Goal: Task Accomplishment & Management: Use online tool/utility

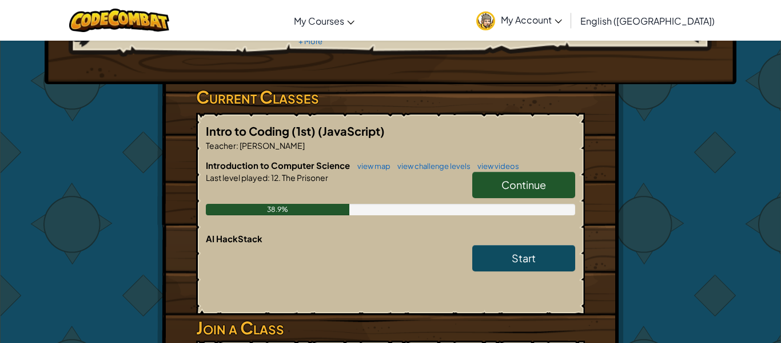
scroll to position [180, 0]
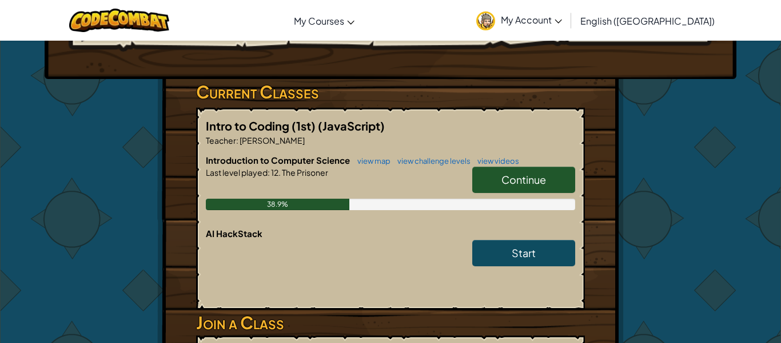
click at [553, 154] on h6 "Introduction to Computer Science view map view challenge levels view videos" at bounding box center [391, 160] width 370 height 13
click at [535, 173] on span "Continue" at bounding box center [524, 179] width 45 height 13
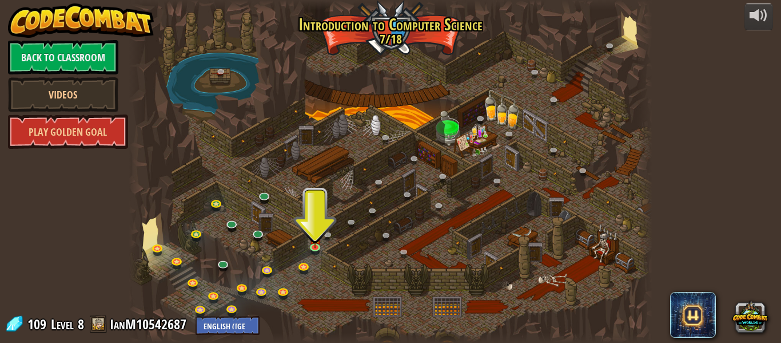
click at [573, 196] on div at bounding box center [391, 171] width 524 height 343
click at [319, 244] on img at bounding box center [315, 232] width 12 height 27
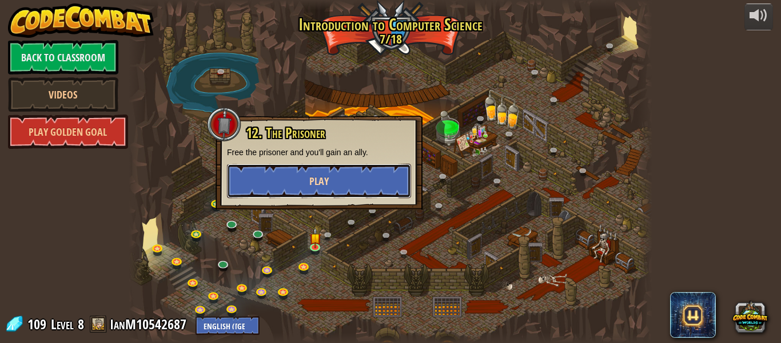
click at [334, 188] on button "Play" at bounding box center [319, 181] width 184 height 34
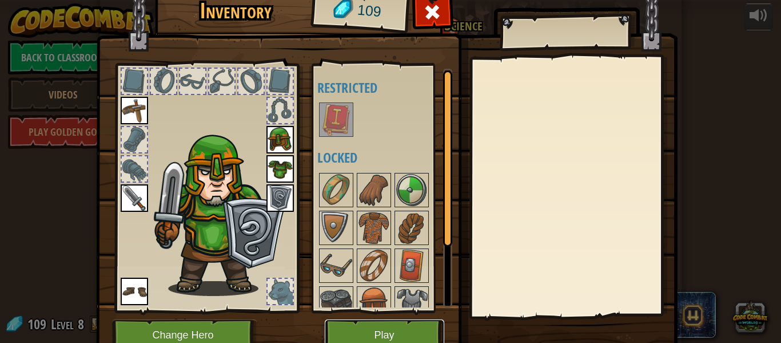
click at [419, 321] on button "Play" at bounding box center [385, 334] width 120 height 31
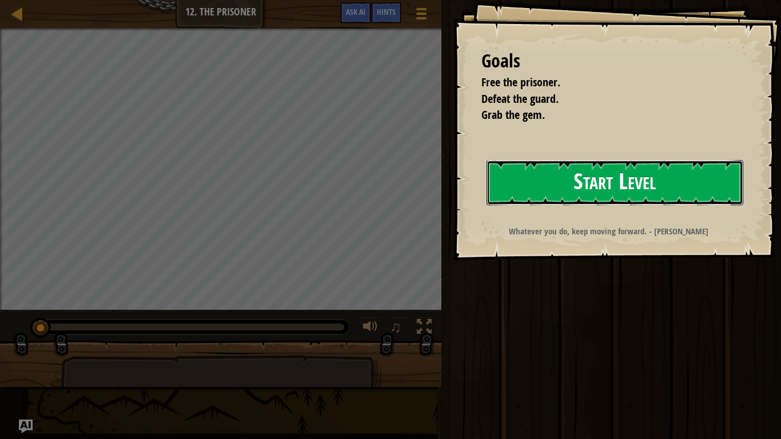
click at [707, 182] on button "Start Level" at bounding box center [615, 182] width 257 height 45
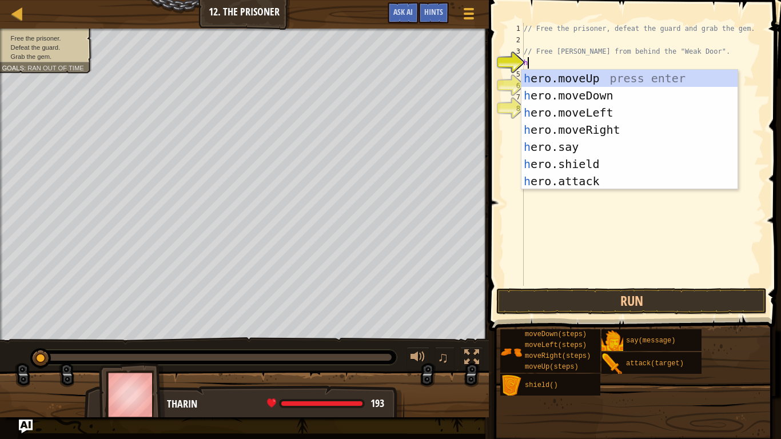
scroll to position [5, 0]
click at [566, 184] on div "h ero.moveUp press enter h ero.moveDown press enter h ero.moveLeft press enter …" at bounding box center [630, 147] width 216 height 154
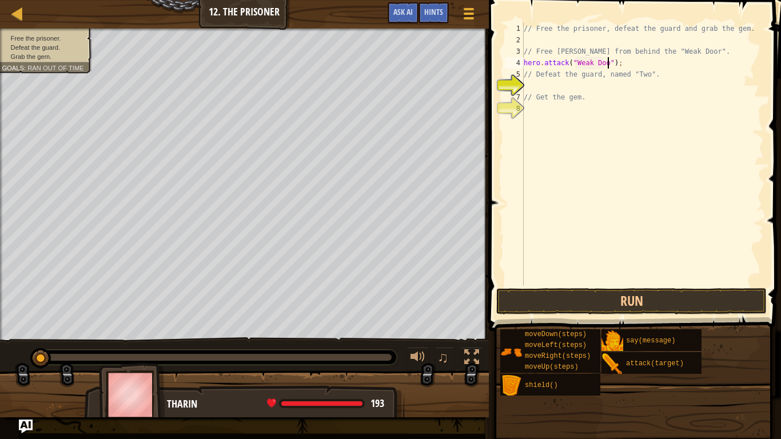
scroll to position [5, 13]
type textarea "// Defeat the guard, named "Two"."
type textarea "// Free [PERSON_NAME] from behind the "Weak Door"."
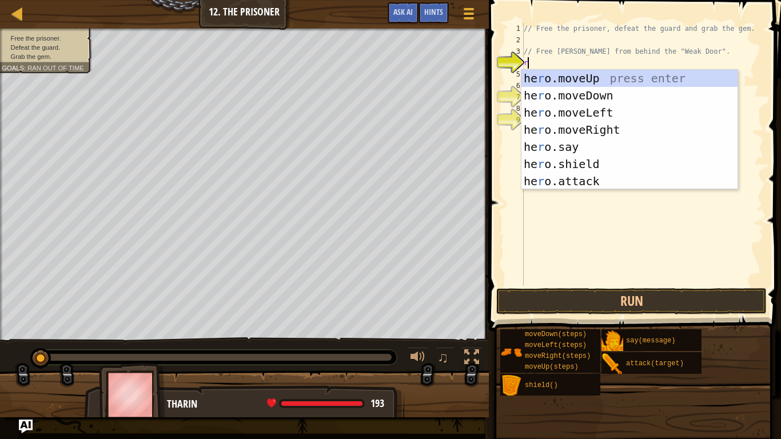
type textarea "ri"
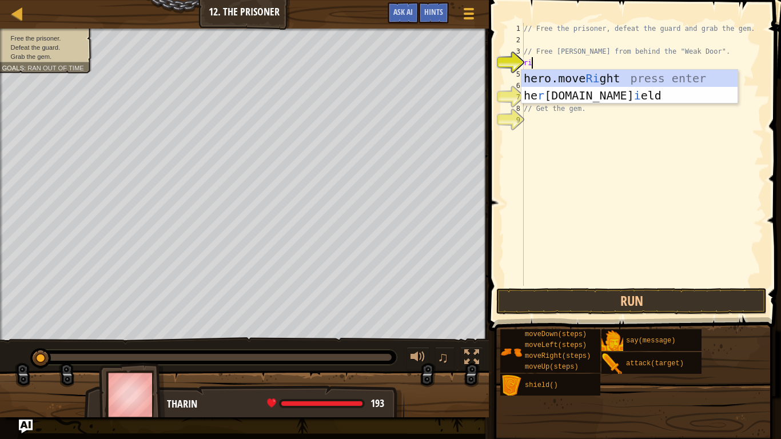
scroll to position [5, 1]
click at [662, 73] on div "hero.move Ri ght press enter he r [DOMAIN_NAME] i eld press enter" at bounding box center [630, 104] width 216 height 69
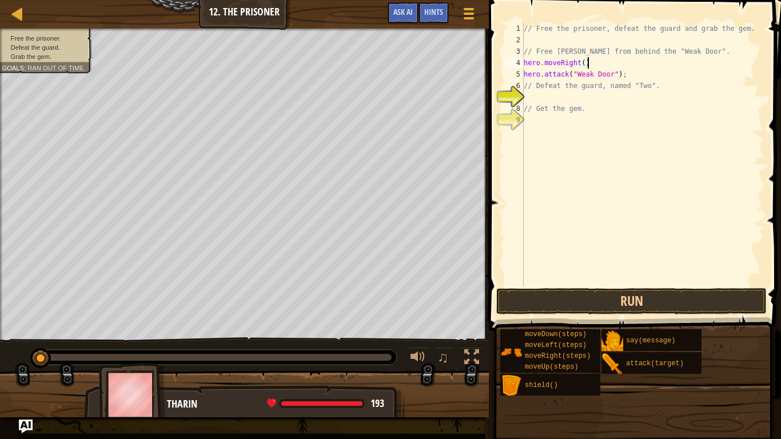
scroll to position [5, 9]
type textarea "// Defeat the guard, named "Two"."
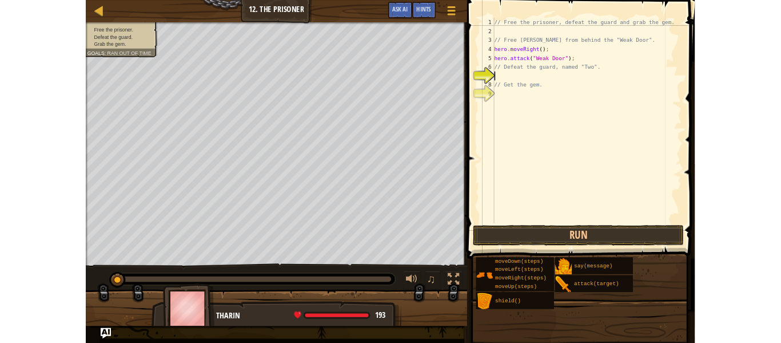
scroll to position [5, 0]
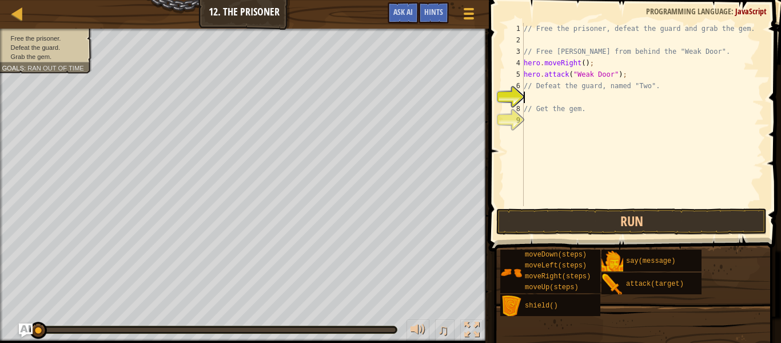
type textarea "ri"
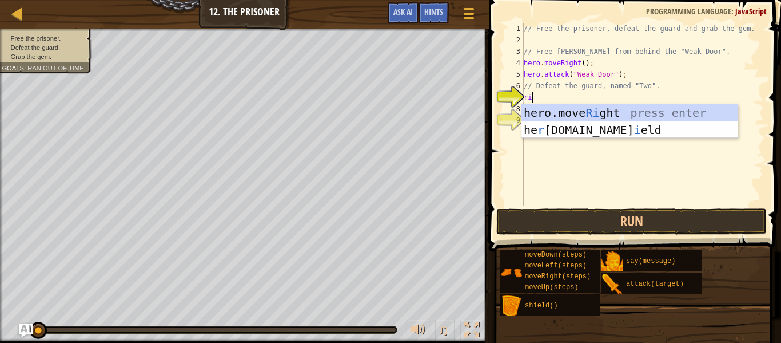
scroll to position [5, 1]
click at [696, 114] on div "hero.move Ri ght press enter he r [DOMAIN_NAME] i eld press enter" at bounding box center [630, 138] width 216 height 69
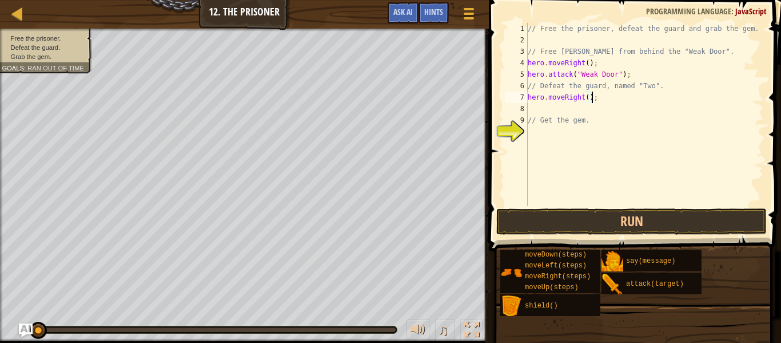
click at [590, 94] on div "// Free the prisoner, defeat the guard and grab the gem. // Free [PERSON_NAME] …" at bounding box center [645, 126] width 239 height 206
type textarea "hero.moveRight()3;"
type textarea "hero.moveRight(3);"
type textarea "d"
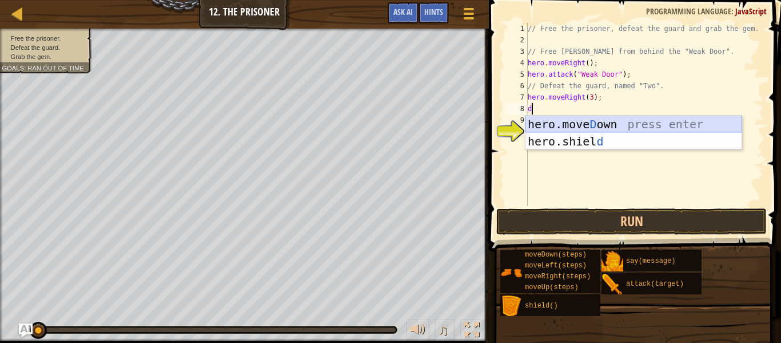
click at [601, 126] on div "hero.[PERSON_NAME] own press enter hero.[PERSON_NAME] d press enter" at bounding box center [634, 150] width 216 height 69
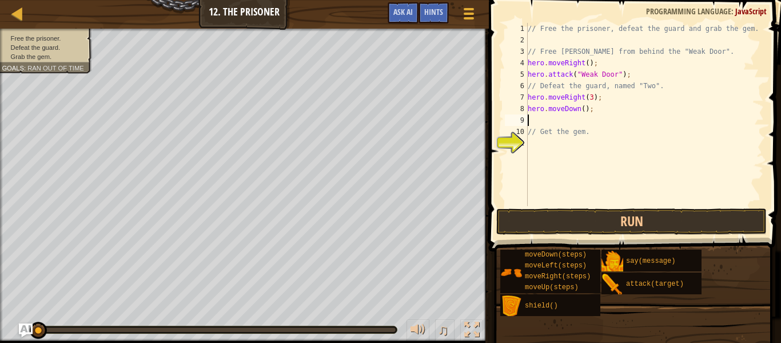
type textarea "// Get the gem."
type textarea "hero.moveDown(3);"
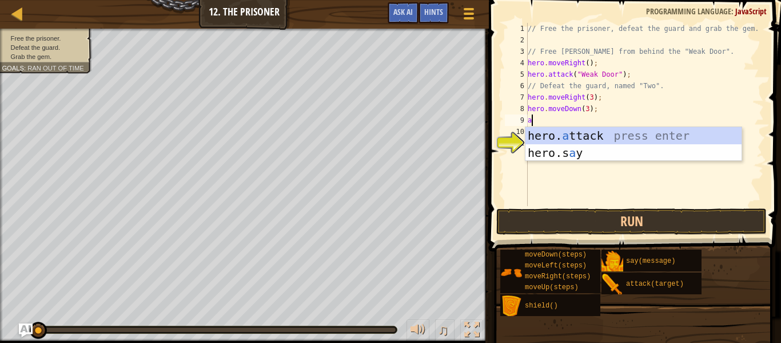
scroll to position [5, 1]
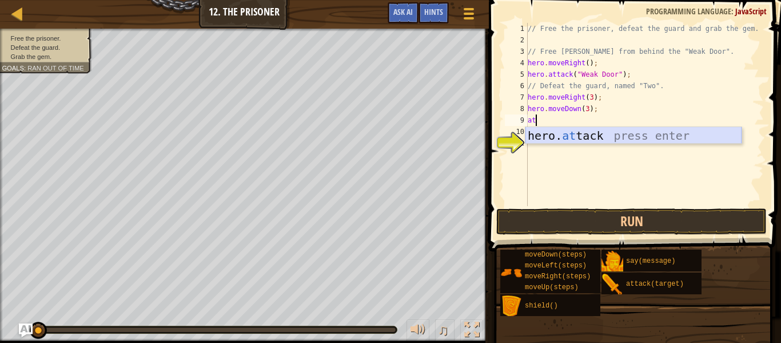
click at [650, 132] on div "hero. at tack press enter" at bounding box center [634, 152] width 216 height 51
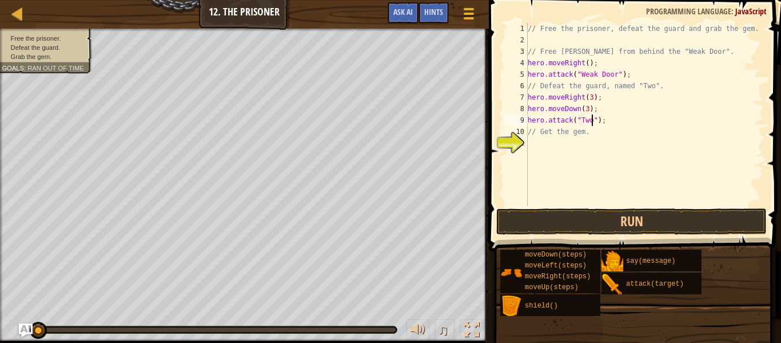
scroll to position [5, 9]
type textarea "// Get the gem."
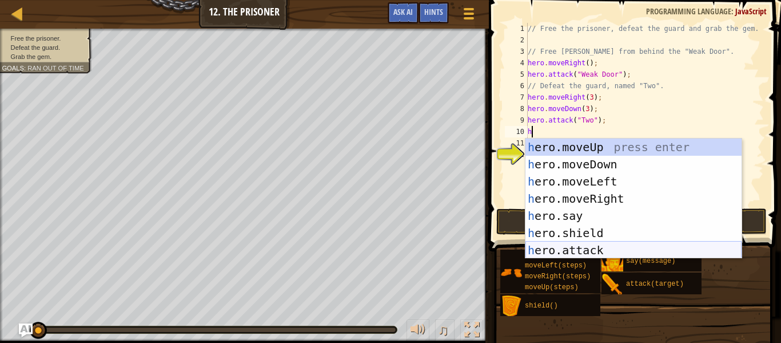
click at [602, 253] on div "h ero.moveUp press enter h ero.moveDown press enter h ero.moveLeft press enter …" at bounding box center [634, 215] width 216 height 154
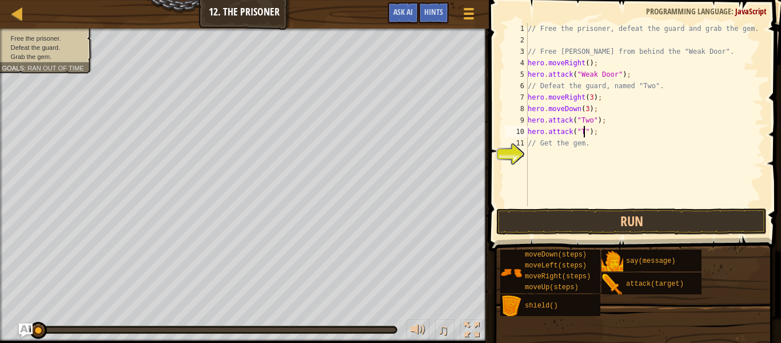
scroll to position [5, 9]
type textarea "hero.attack("Two");"
click at [736, 222] on button "Run" at bounding box center [631, 221] width 271 height 26
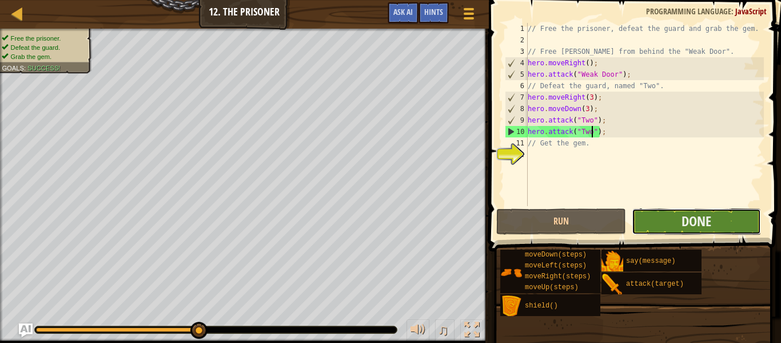
click at [734, 213] on button "Done" at bounding box center [696, 221] width 129 height 26
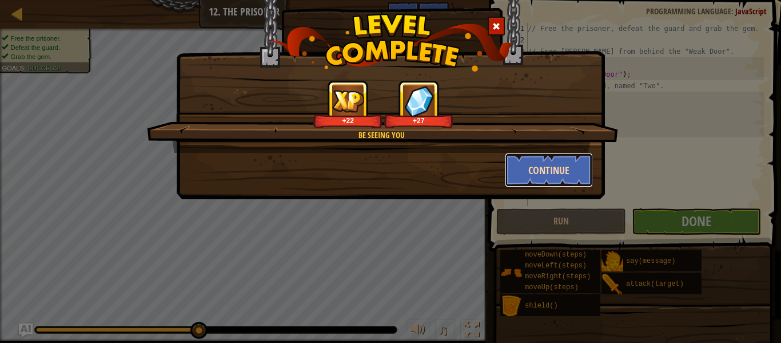
click at [582, 175] on button "Continue" at bounding box center [549, 170] width 89 height 34
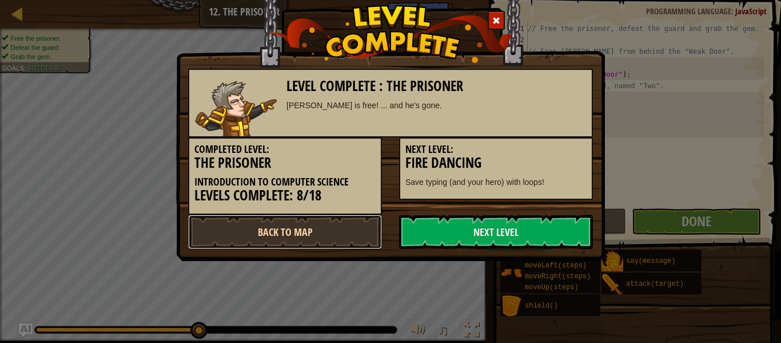
click at [311, 224] on link "Back to Map" at bounding box center [285, 231] width 194 height 34
